Goal: Task Accomplishment & Management: Use online tool/utility

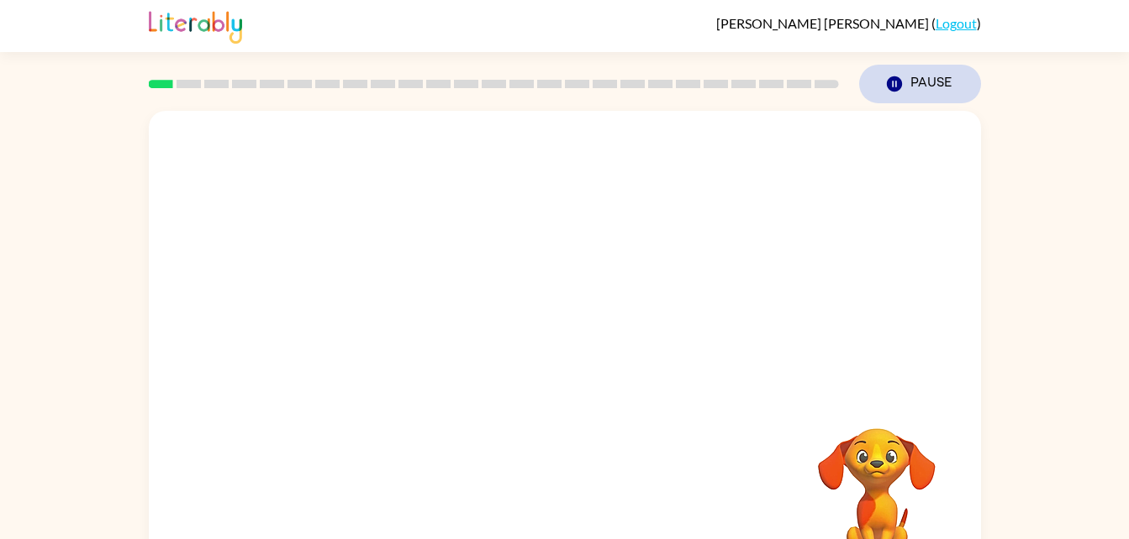
click at [913, 86] on button "Pause Pause" at bounding box center [920, 84] width 122 height 39
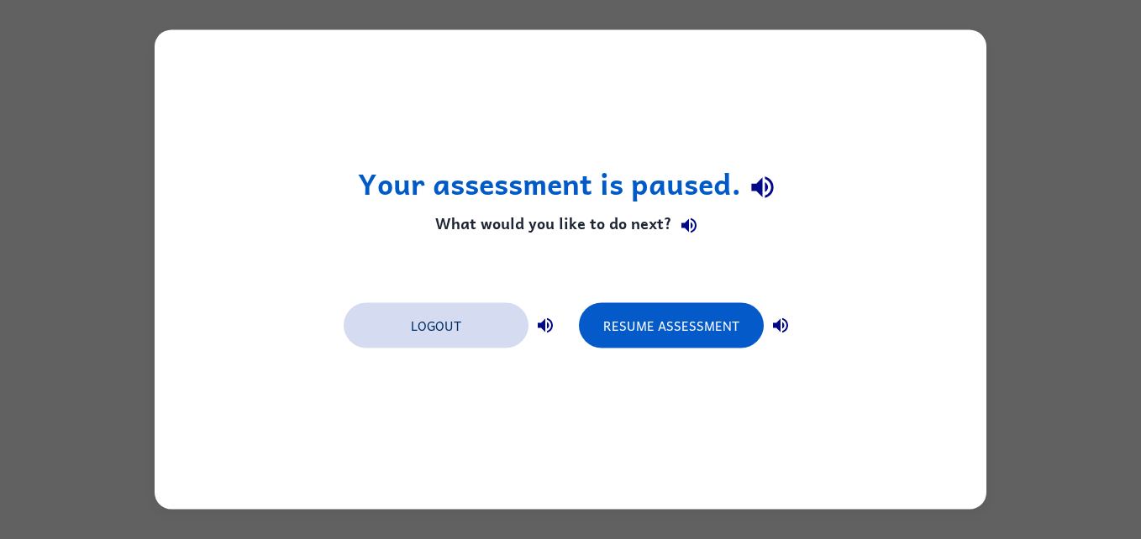
click at [450, 330] on button "Logout" at bounding box center [436, 325] width 185 height 45
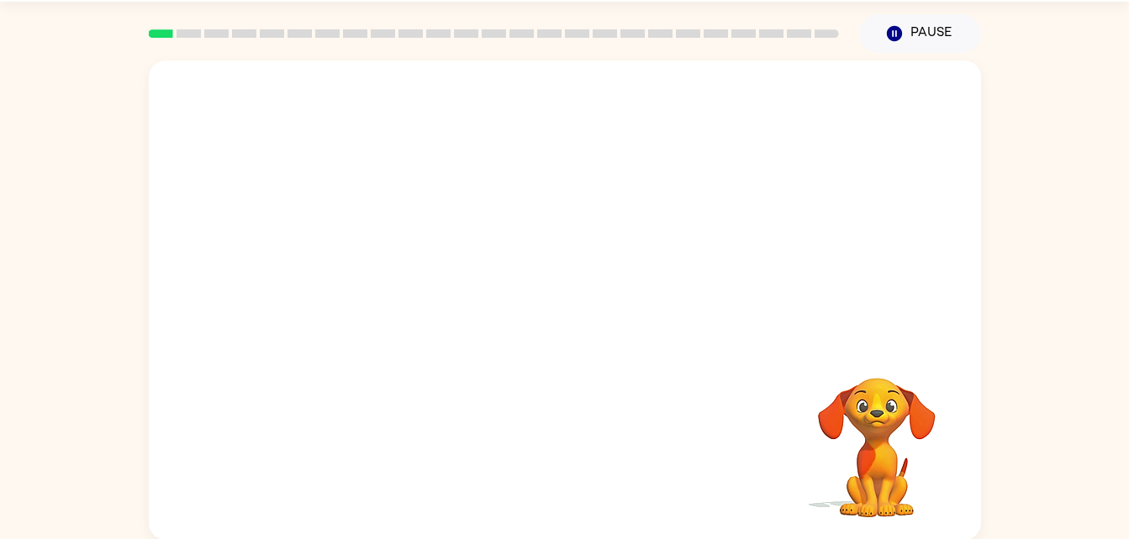
scroll to position [51, 0]
click at [572, 296] on div at bounding box center [565, 307] width 108 height 61
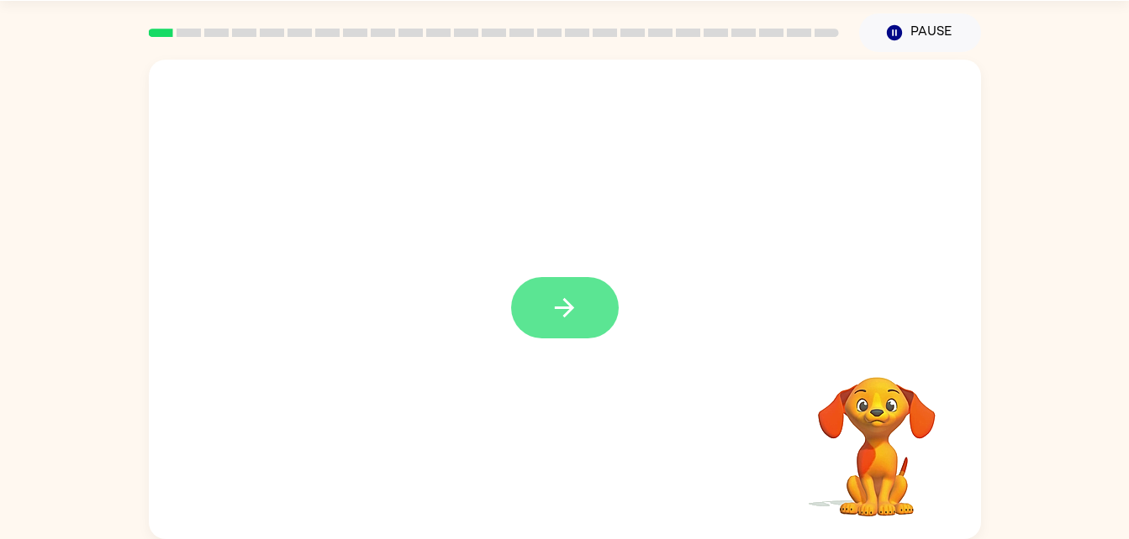
click at [568, 299] on icon "button" at bounding box center [564, 307] width 29 height 29
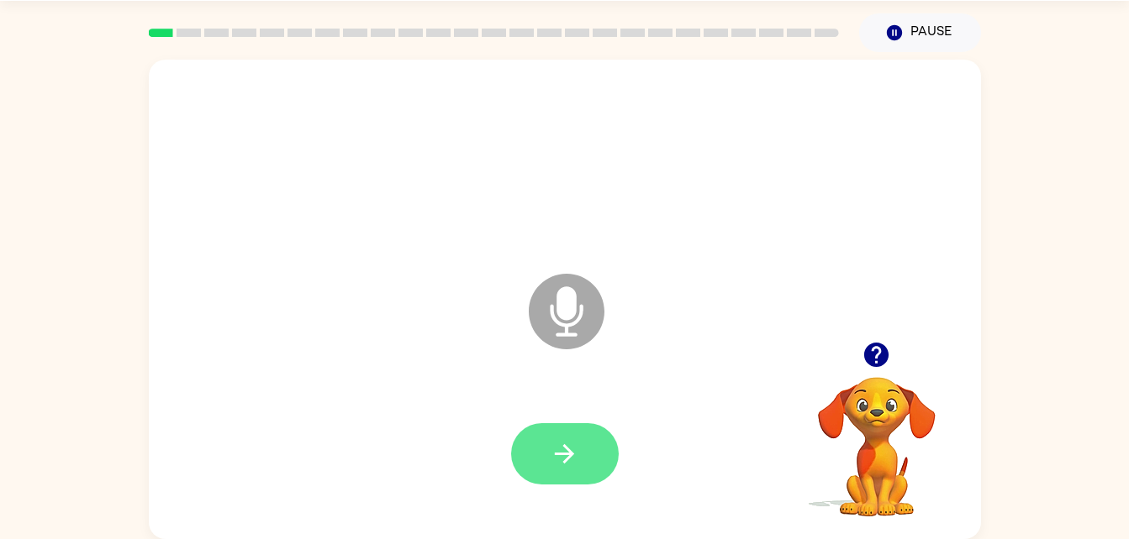
click at [573, 443] on icon "button" at bounding box center [564, 453] width 29 height 29
click at [553, 471] on button "button" at bounding box center [565, 454] width 108 height 61
click at [587, 459] on button "button" at bounding box center [565, 454] width 108 height 61
click at [556, 462] on icon "button" at bounding box center [564, 453] width 29 height 29
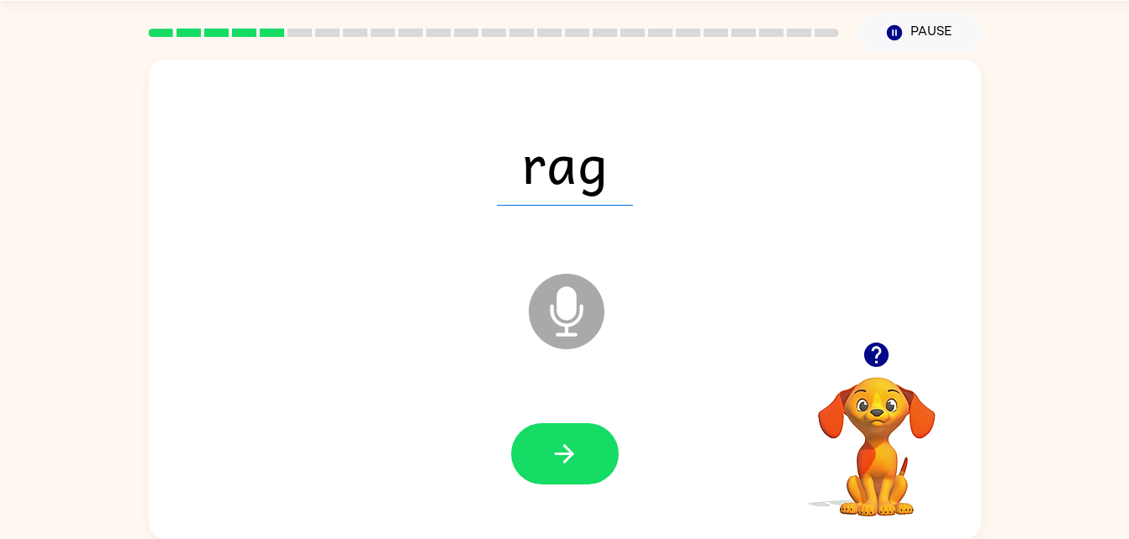
click at [589, 307] on icon at bounding box center [567, 312] width 76 height 76
click at [571, 307] on icon "Microphone The Microphone is here when it is your turn to talk" at bounding box center [650, 333] width 252 height 126
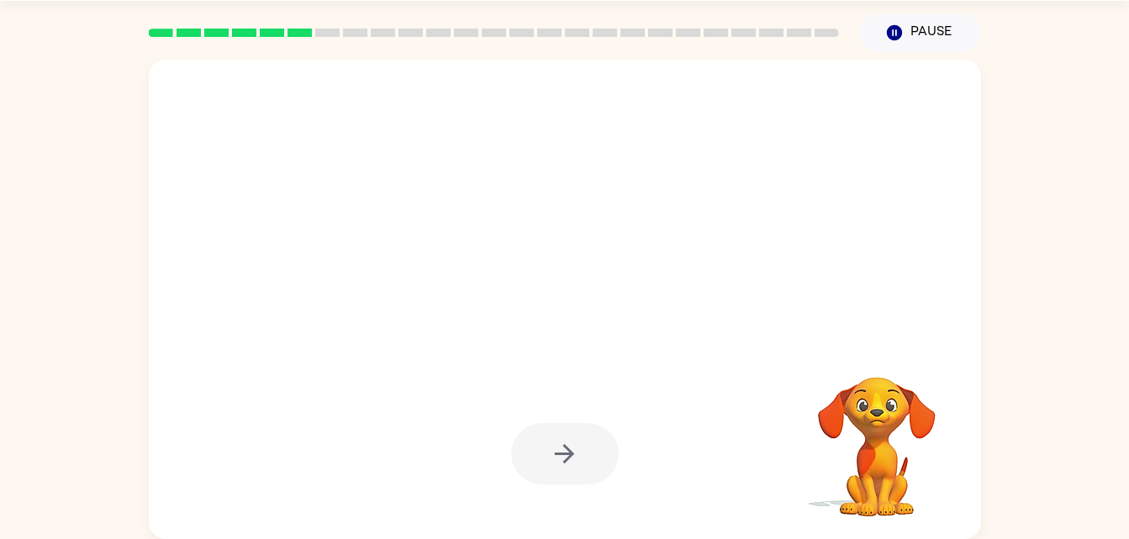
click at [574, 460] on div at bounding box center [565, 454] width 108 height 61
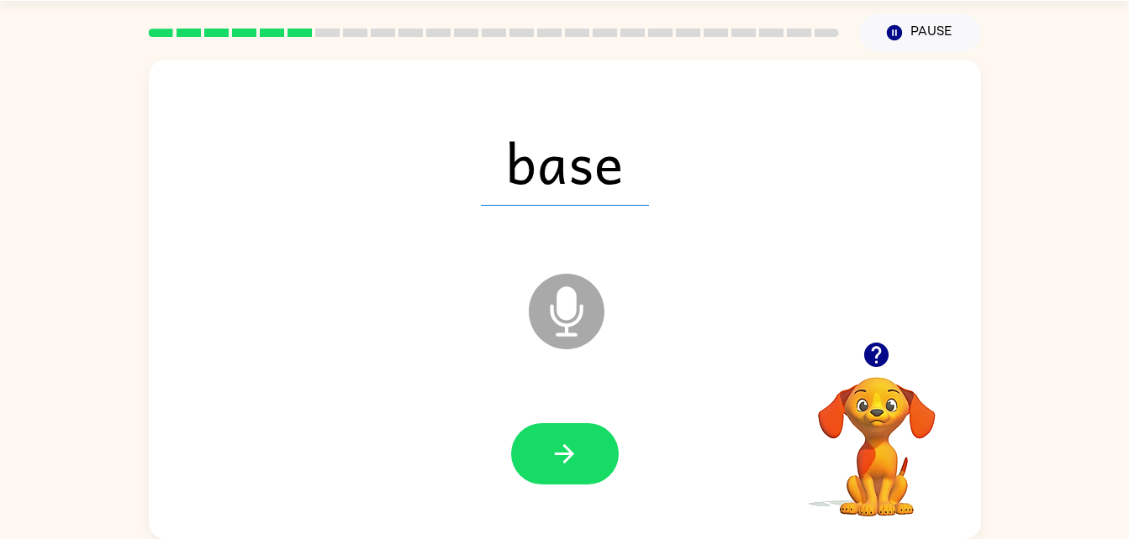
click at [569, 315] on icon "Microphone The Microphone is here when it is your turn to talk" at bounding box center [650, 333] width 252 height 126
click at [582, 462] on button "button" at bounding box center [565, 454] width 108 height 61
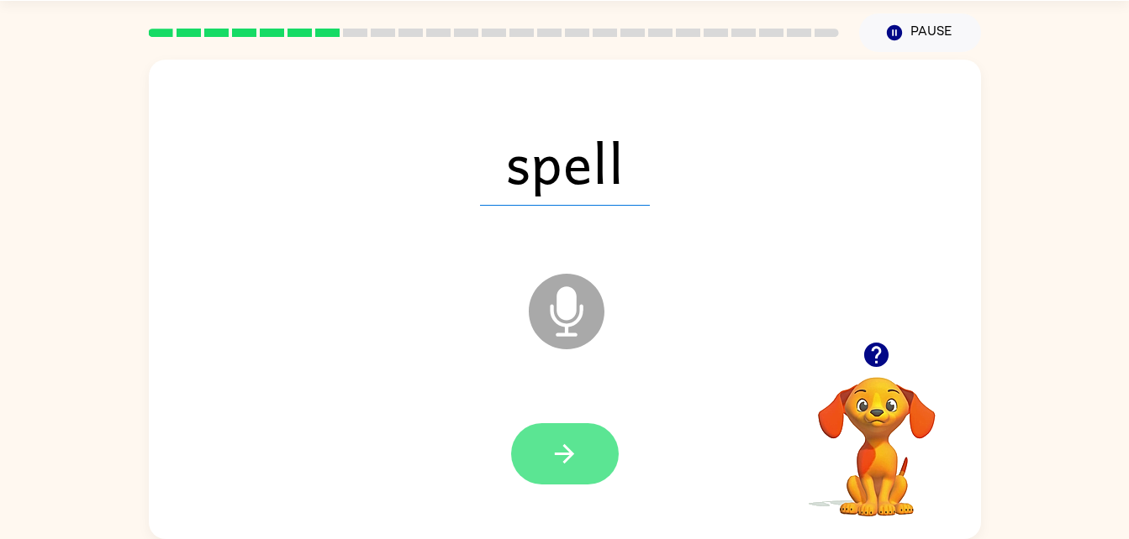
click at [566, 479] on button "button" at bounding box center [565, 454] width 108 height 61
click at [550, 456] on icon "button" at bounding box center [564, 453] width 29 height 29
click at [555, 437] on button "button" at bounding box center [565, 454] width 108 height 61
click at [581, 450] on button "button" at bounding box center [565, 454] width 108 height 61
click at [562, 444] on icon "button" at bounding box center [564, 453] width 29 height 29
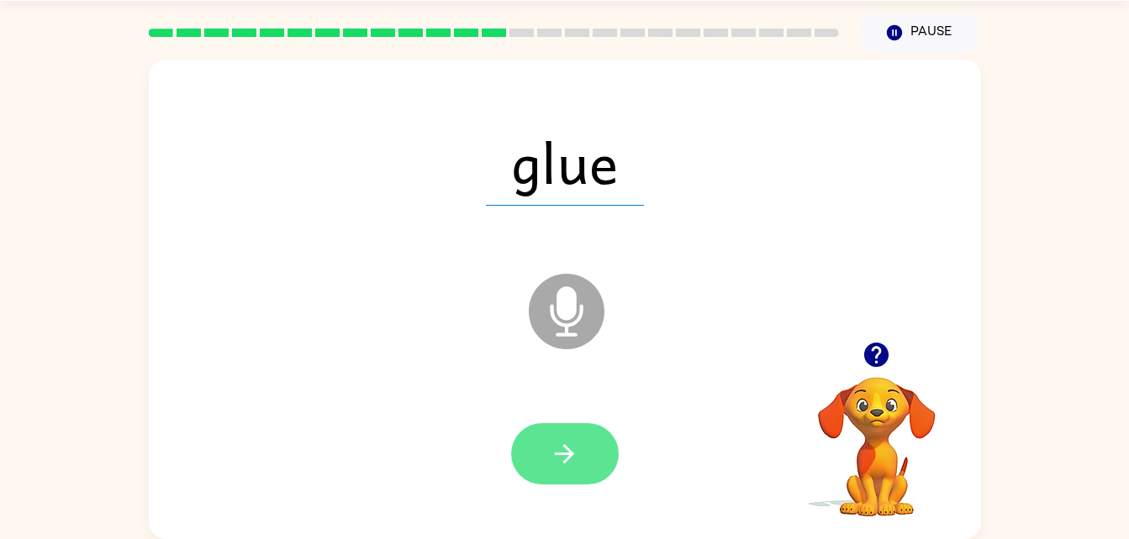
click at [553, 451] on icon "button" at bounding box center [564, 453] width 29 height 29
click at [562, 445] on icon "button" at bounding box center [564, 453] width 29 height 29
click at [560, 481] on button "button" at bounding box center [565, 454] width 108 height 61
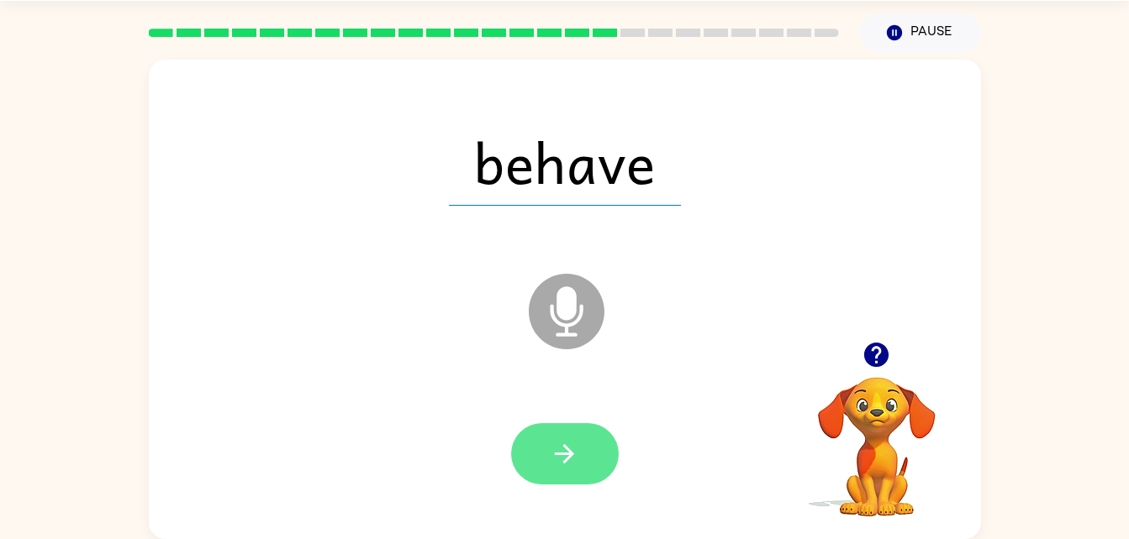
click at [582, 438] on button "button" at bounding box center [565, 454] width 108 height 61
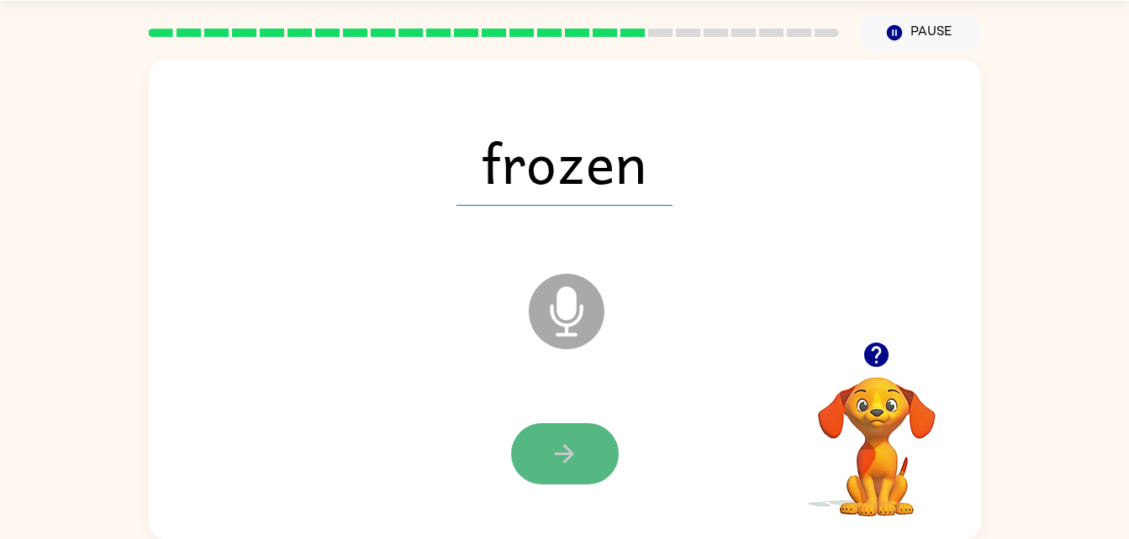
click at [564, 456] on icon "button" at bounding box center [564, 453] width 29 height 29
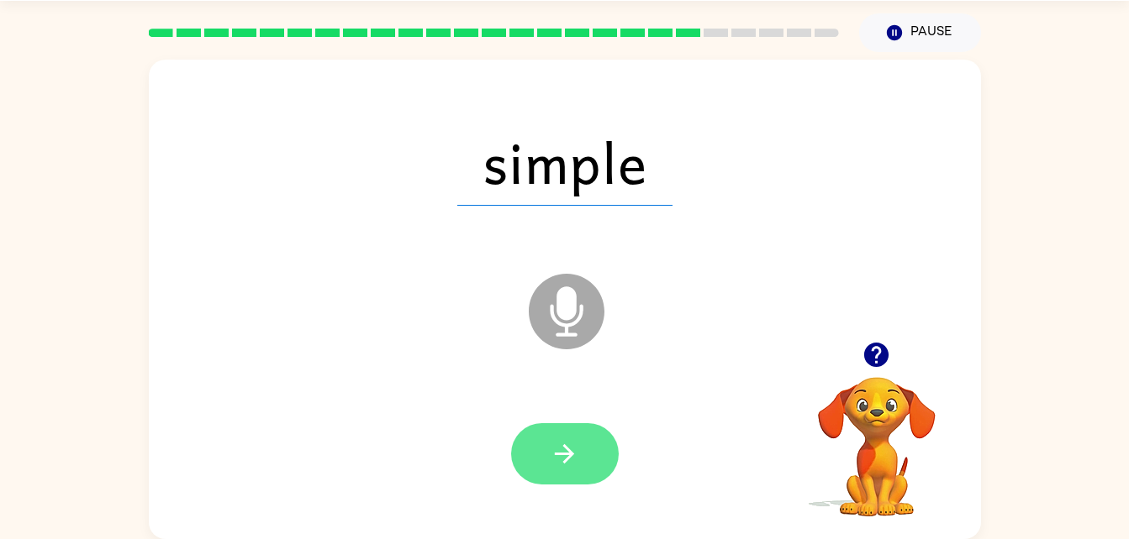
click at [561, 476] on button "button" at bounding box center [565, 454] width 108 height 61
click at [566, 447] on icon "button" at bounding box center [564, 454] width 19 height 19
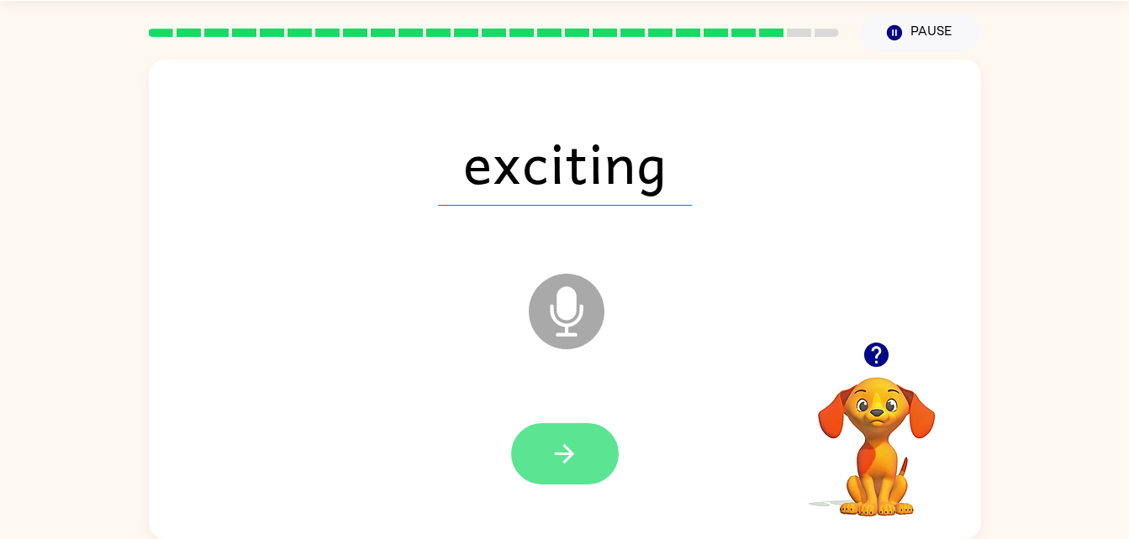
click at [587, 451] on button "button" at bounding box center [565, 454] width 108 height 61
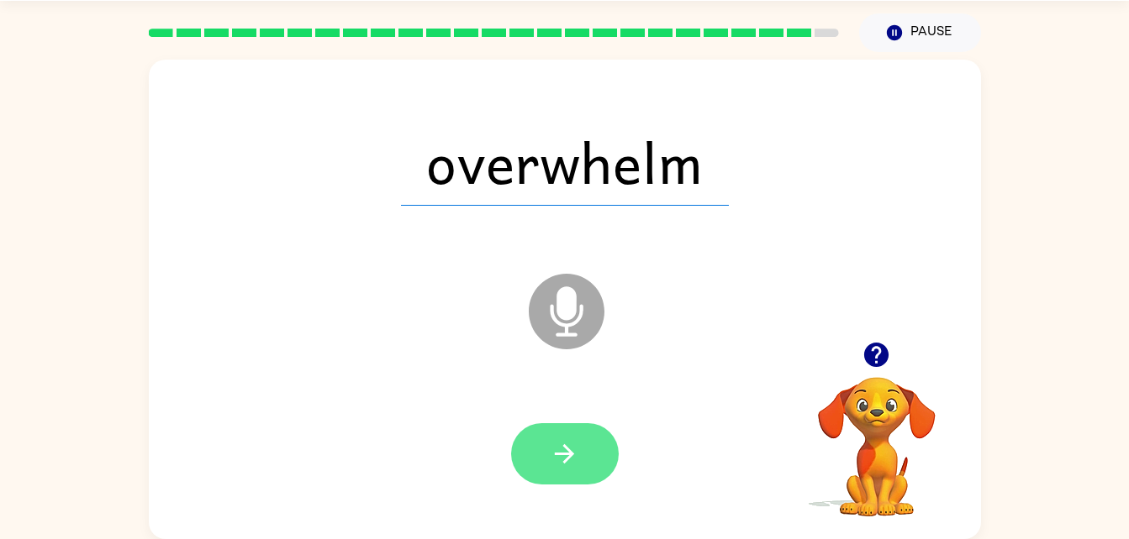
click at [566, 445] on icon "button" at bounding box center [564, 453] width 29 height 29
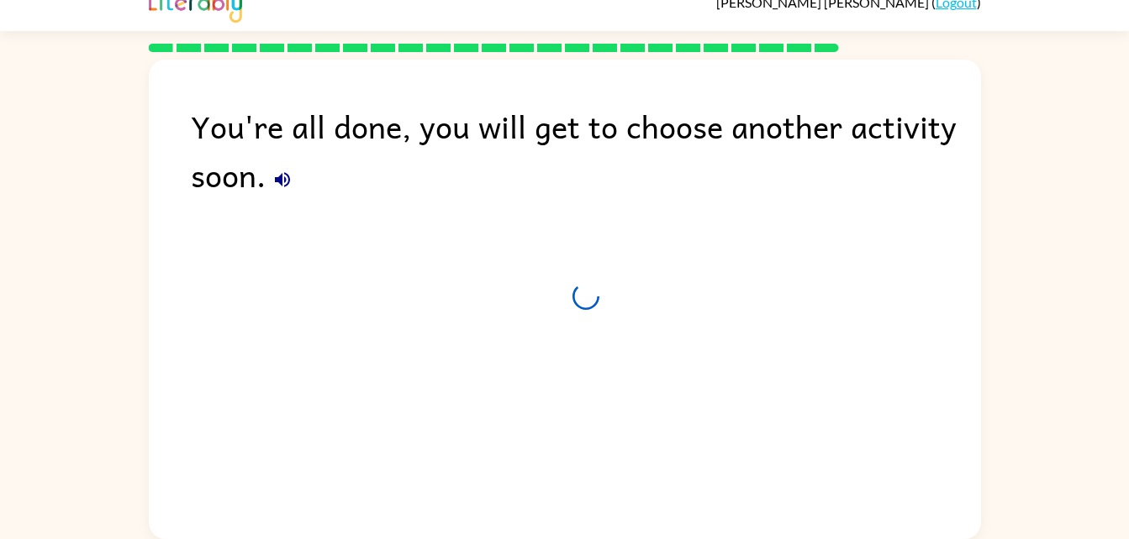
scroll to position [21, 0]
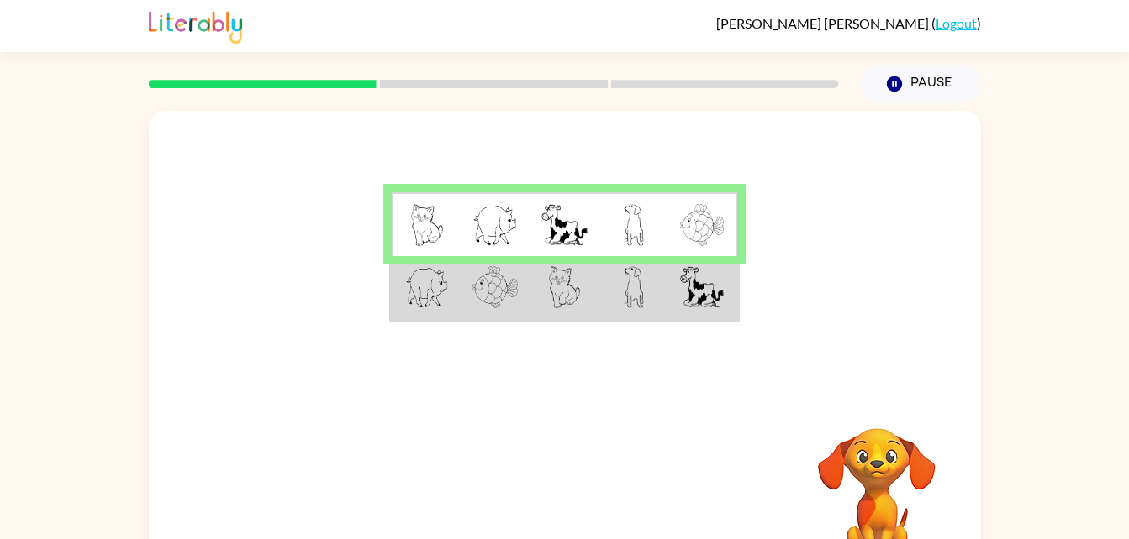
click at [696, 285] on img at bounding box center [702, 287] width 44 height 42
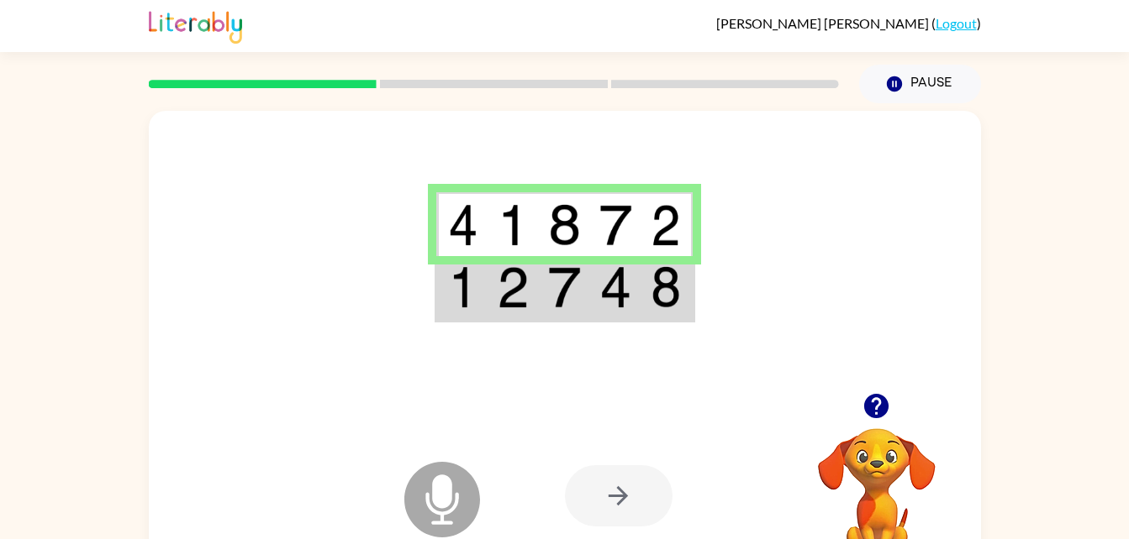
click at [455, 482] on icon at bounding box center [442, 500] width 76 height 76
click at [485, 291] on td at bounding box center [461, 288] width 51 height 65
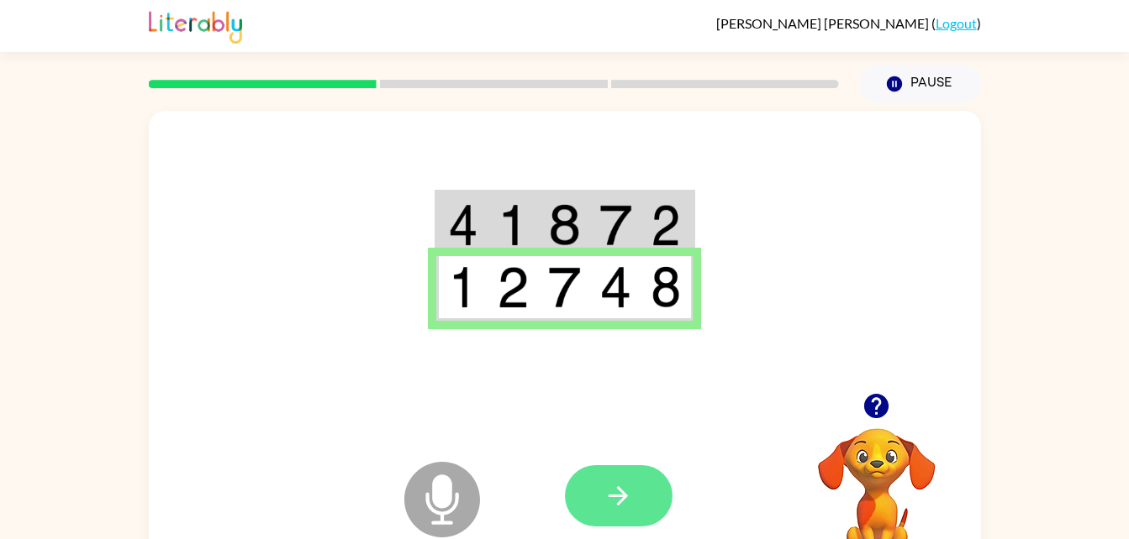
click at [629, 485] on icon "button" at bounding box center [617, 495] width 29 height 29
click at [631, 500] on icon "button" at bounding box center [617, 495] width 29 height 29
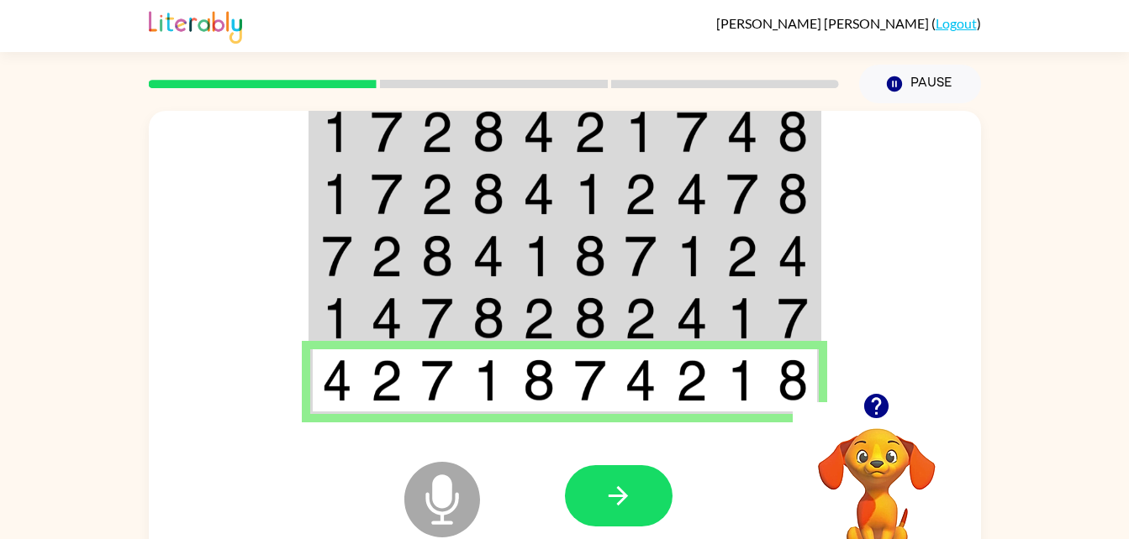
click at [523, 103] on div at bounding box center [494, 84] width 710 height 59
click at [521, 141] on td at bounding box center [538, 131] width 51 height 65
click at [454, 129] on td at bounding box center [437, 131] width 51 height 65
click at [465, 123] on td at bounding box center [488, 131] width 51 height 65
click at [403, 317] on td at bounding box center [386, 318] width 51 height 62
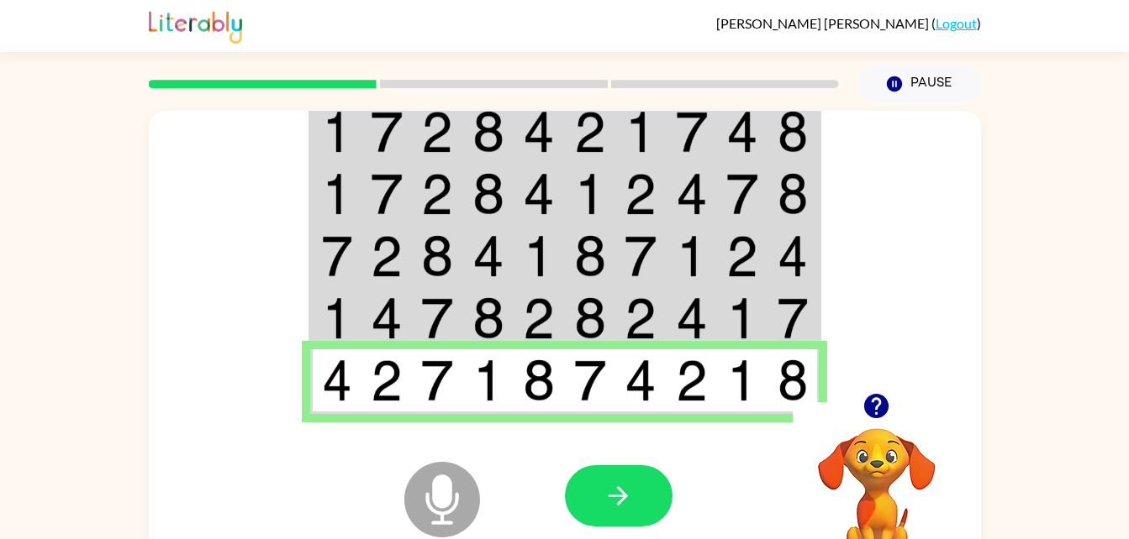
click at [445, 312] on img at bounding box center [437, 318] width 32 height 42
click at [510, 371] on td at bounding box center [488, 382] width 51 height 65
click at [513, 361] on td at bounding box center [488, 382] width 51 height 65
click at [509, 379] on td at bounding box center [488, 382] width 51 height 65
click at [523, 376] on img at bounding box center [539, 381] width 32 height 42
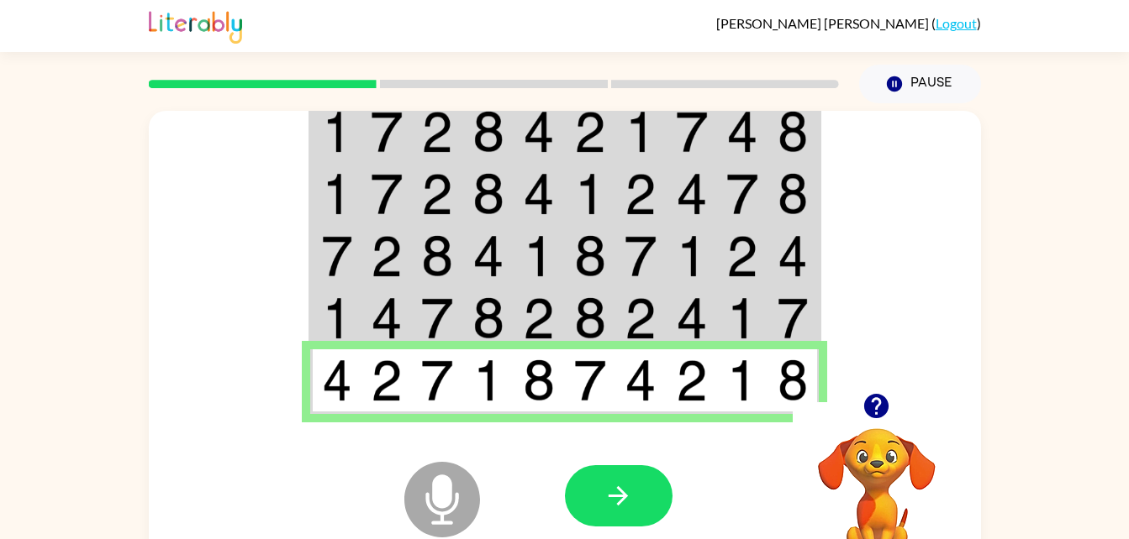
click at [517, 386] on td at bounding box center [538, 382] width 51 height 65
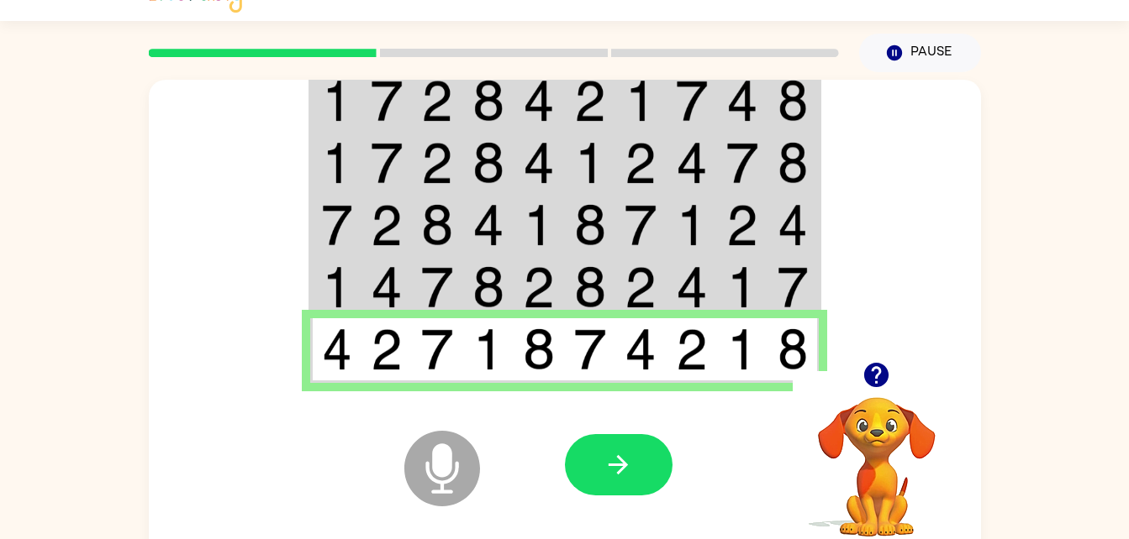
scroll to position [50, 0]
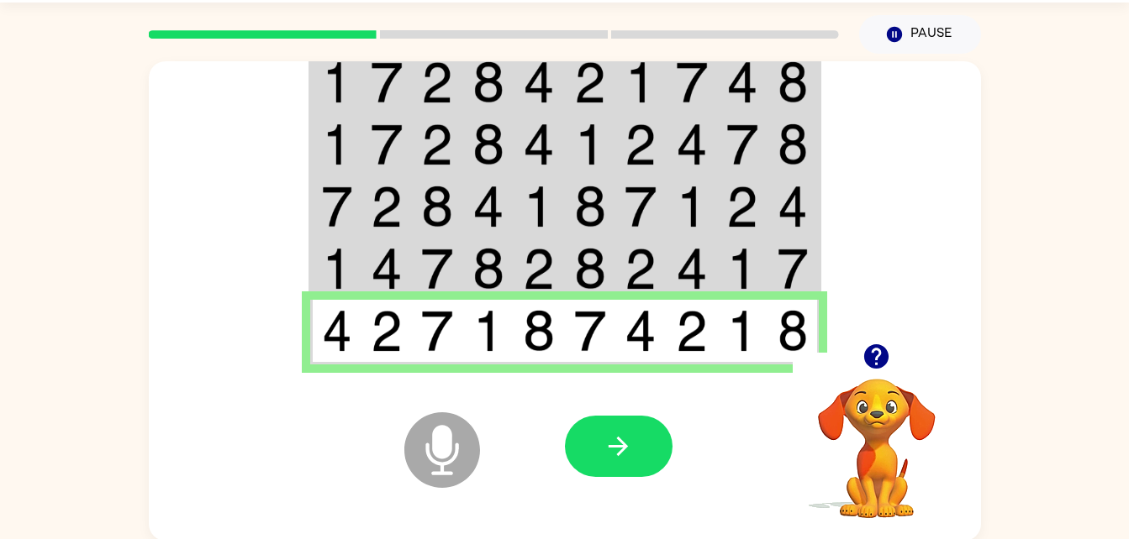
click at [519, 276] on td at bounding box center [538, 269] width 51 height 62
click at [465, 254] on td at bounding box center [488, 269] width 51 height 62
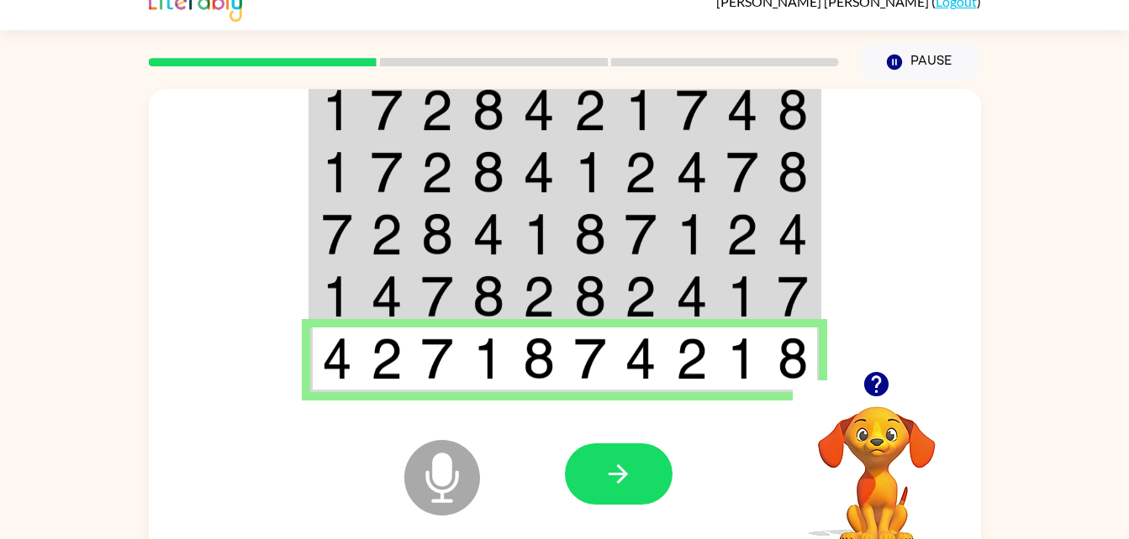
scroll to position [0, 0]
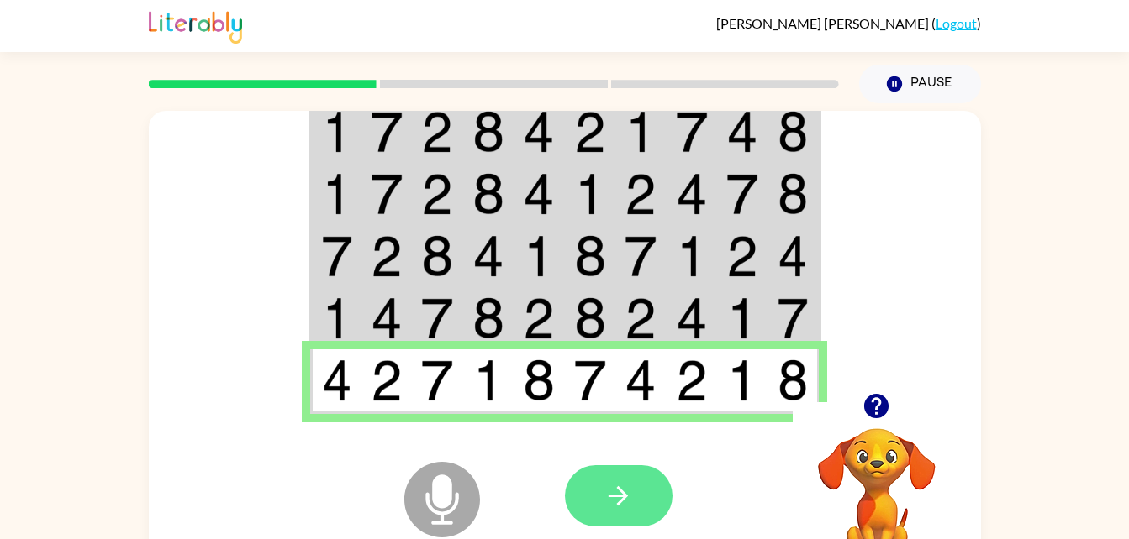
click at [618, 496] on icon "button" at bounding box center [617, 496] width 19 height 19
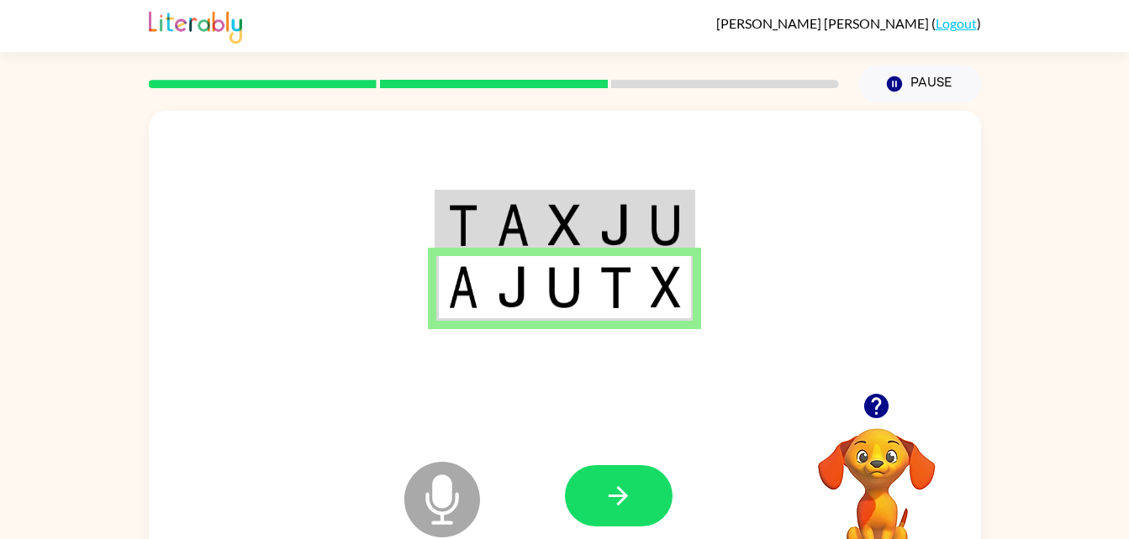
click at [581, 303] on td at bounding box center [564, 288] width 51 height 65
click at [569, 276] on img at bounding box center [564, 287] width 32 height 42
click at [547, 223] on td at bounding box center [564, 224] width 51 height 65
click at [545, 212] on td at bounding box center [564, 224] width 51 height 65
click at [544, 206] on td at bounding box center [564, 224] width 51 height 65
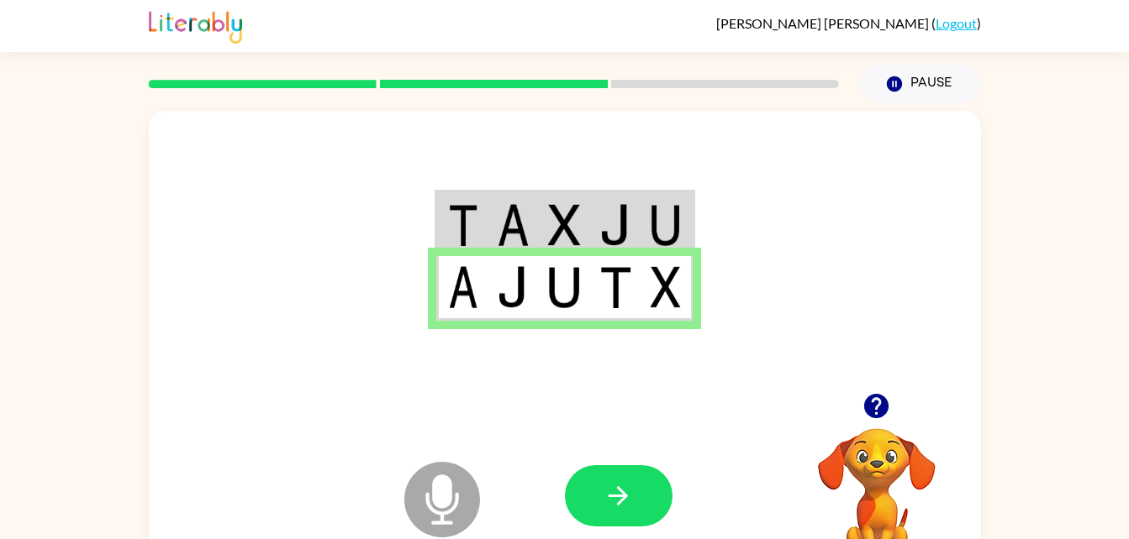
click at [547, 215] on td at bounding box center [564, 224] width 51 height 65
click at [622, 502] on icon "button" at bounding box center [617, 495] width 29 height 29
click at [623, 487] on icon "button" at bounding box center [617, 495] width 29 height 29
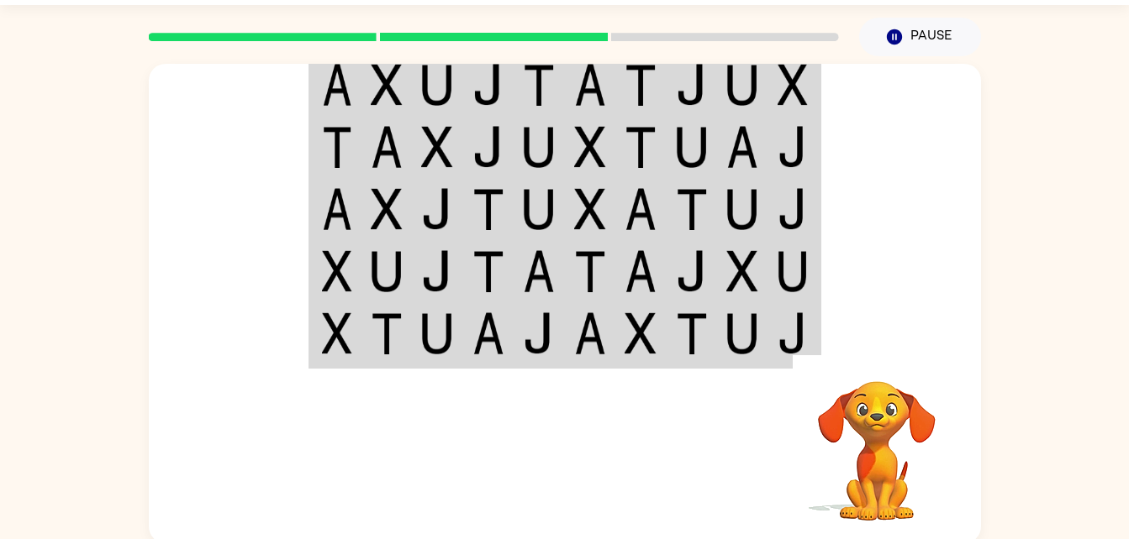
scroll to position [51, 0]
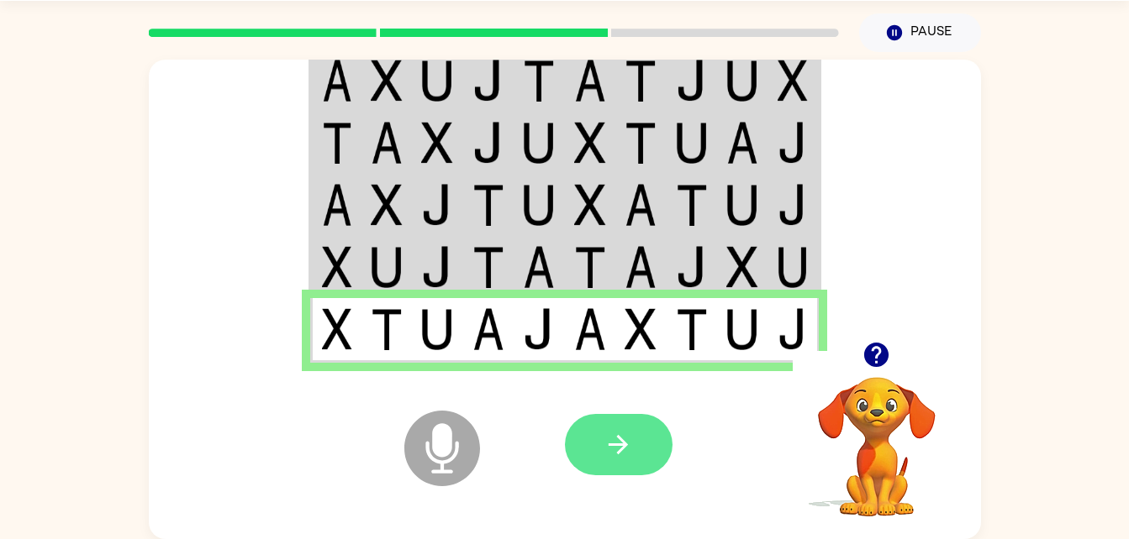
click at [628, 437] on icon "button" at bounding box center [617, 444] width 29 height 29
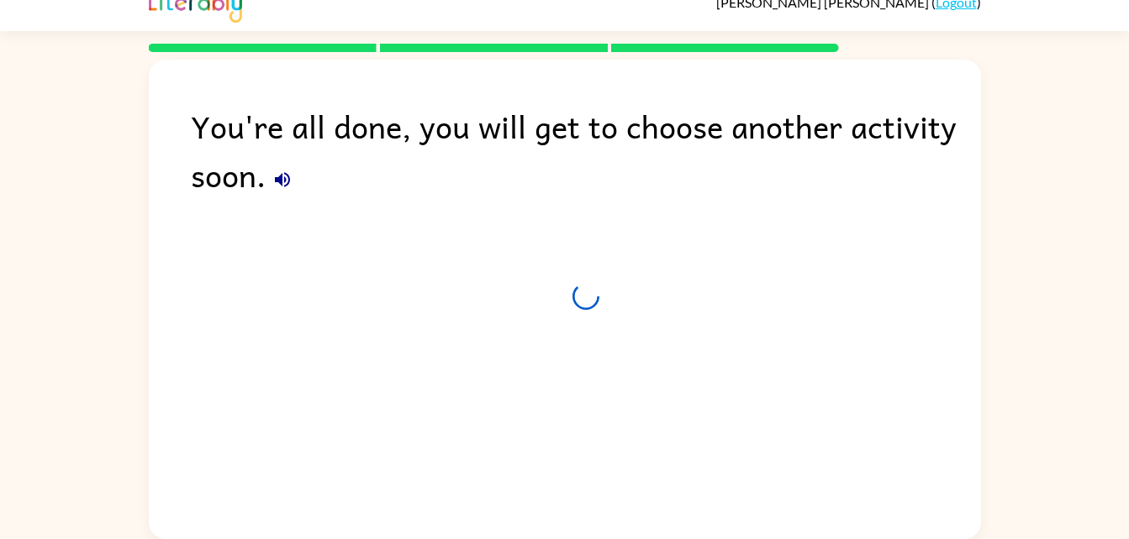
scroll to position [21, 0]
